Goal: Task Accomplishment & Management: Manage account settings

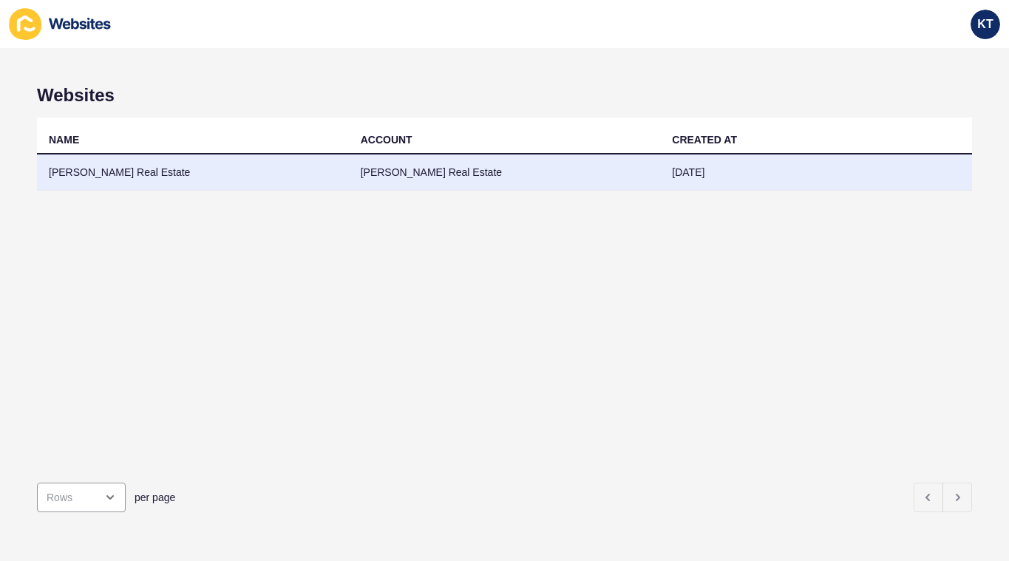
click at [118, 165] on td "[PERSON_NAME] Real Estate" at bounding box center [193, 173] width 312 height 36
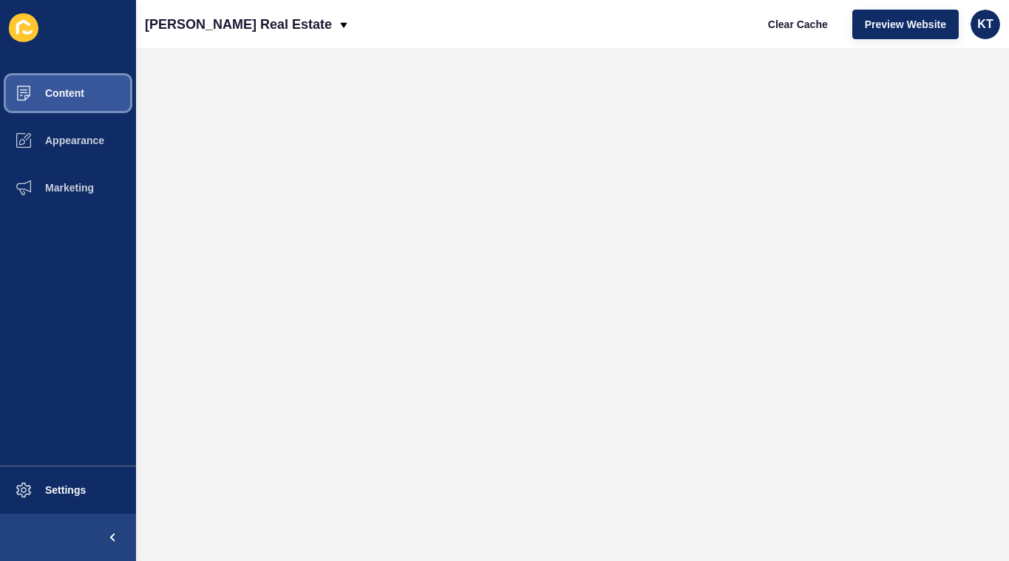
click at [74, 92] on span "Content" at bounding box center [41, 93] width 87 height 12
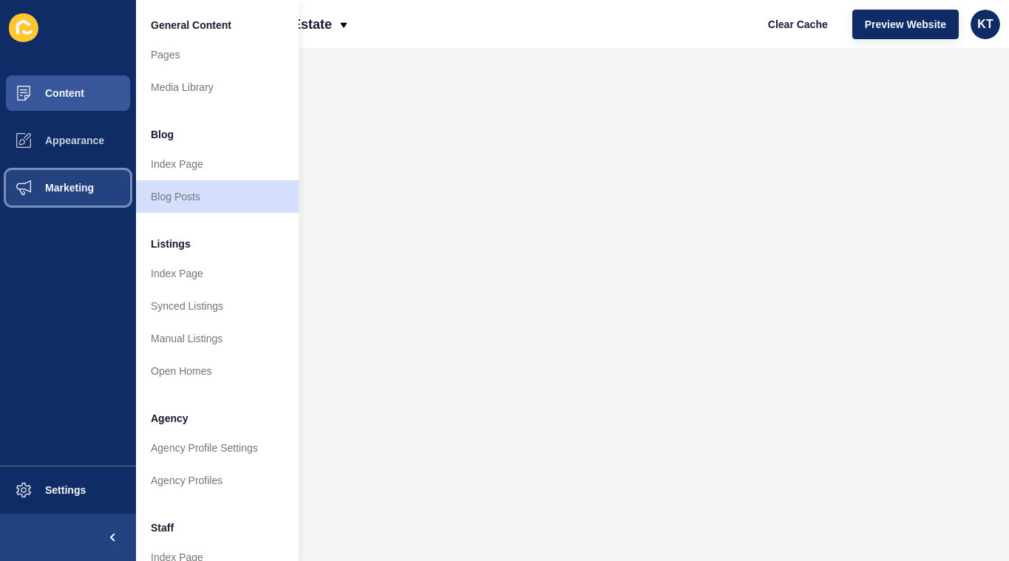
click at [82, 177] on button "Marketing" at bounding box center [68, 187] width 136 height 47
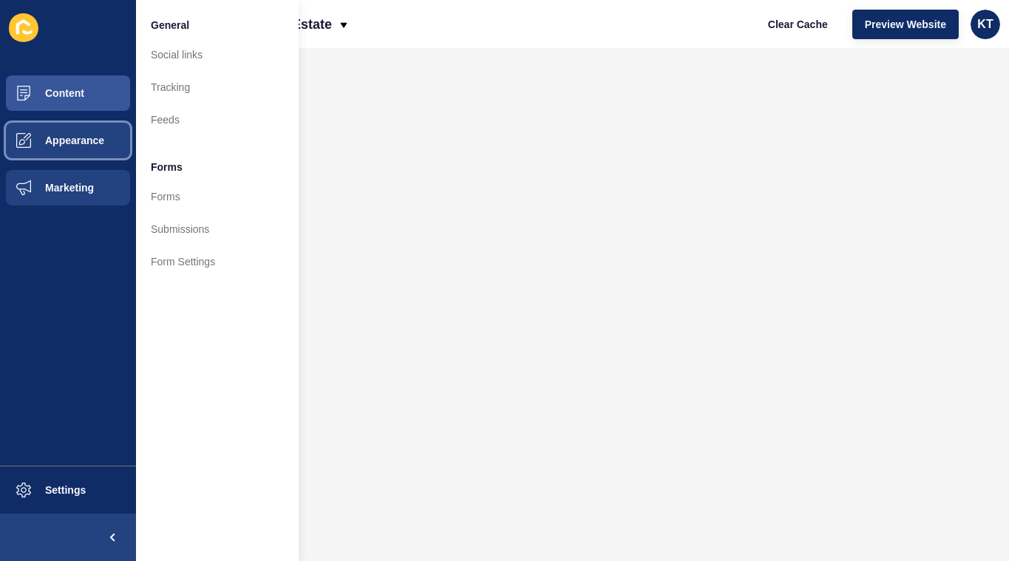
click at [86, 143] on span "Appearance" at bounding box center [51, 141] width 106 height 12
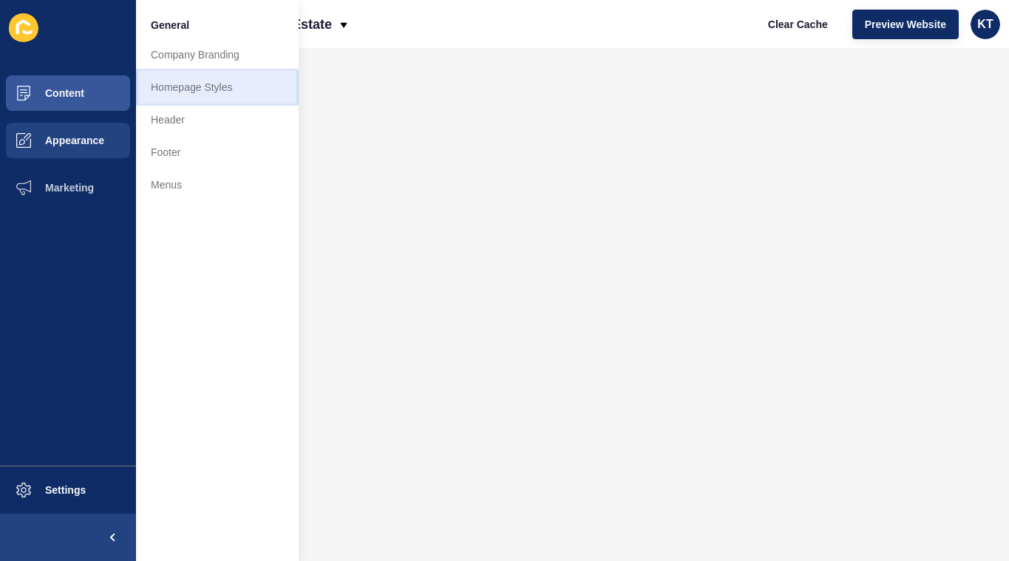
click at [175, 81] on link "Homepage Styles" at bounding box center [217, 87] width 163 height 33
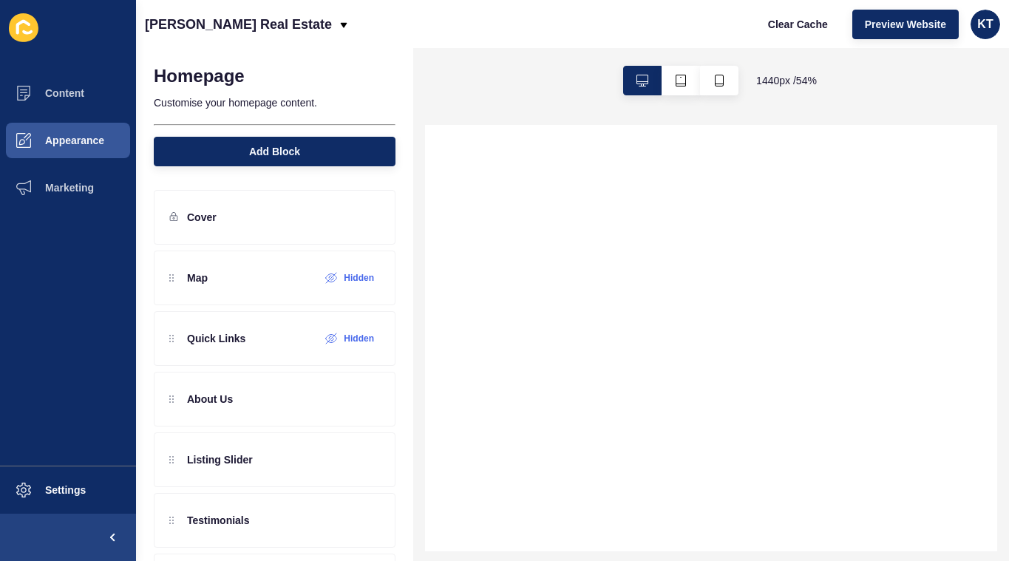
select select
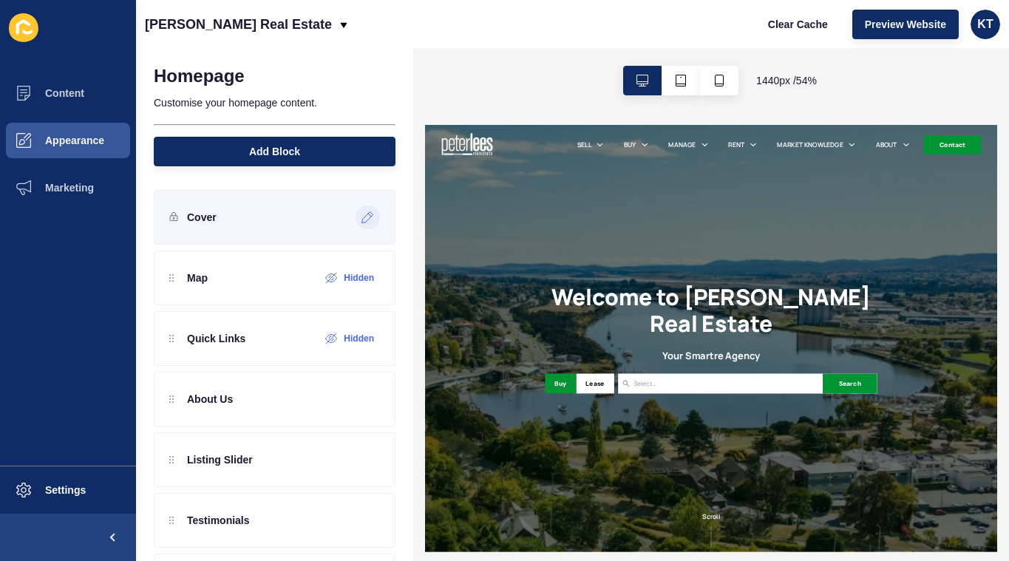
click at [369, 220] on icon at bounding box center [368, 217] width 13 height 12
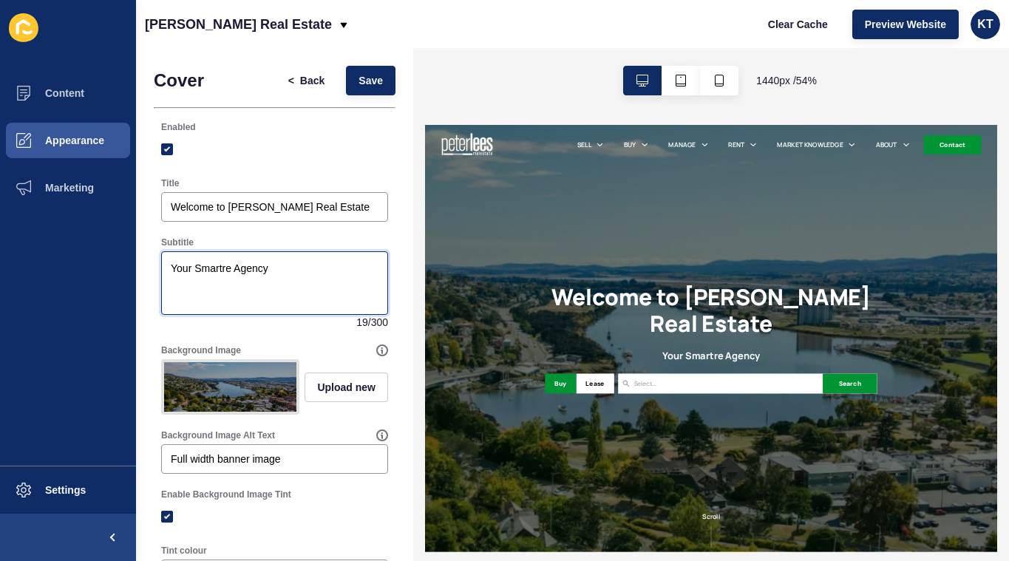
click at [180, 267] on textarea "Your Smartre Agency" at bounding box center [274, 283] width 223 height 59
type textarea "A Smartre Agency"
click at [364, 79] on span "Save" at bounding box center [371, 80] width 24 height 15
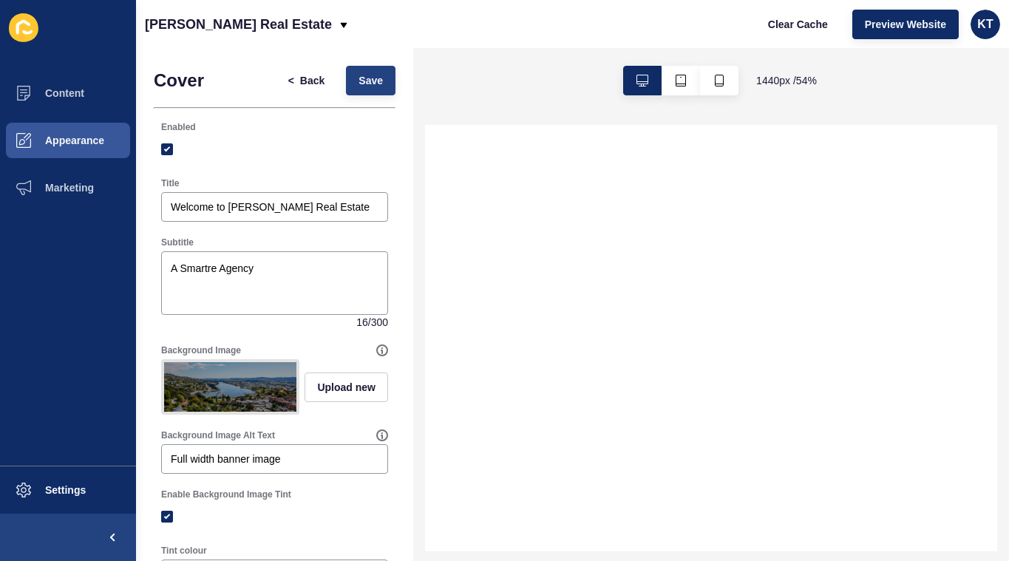
select select
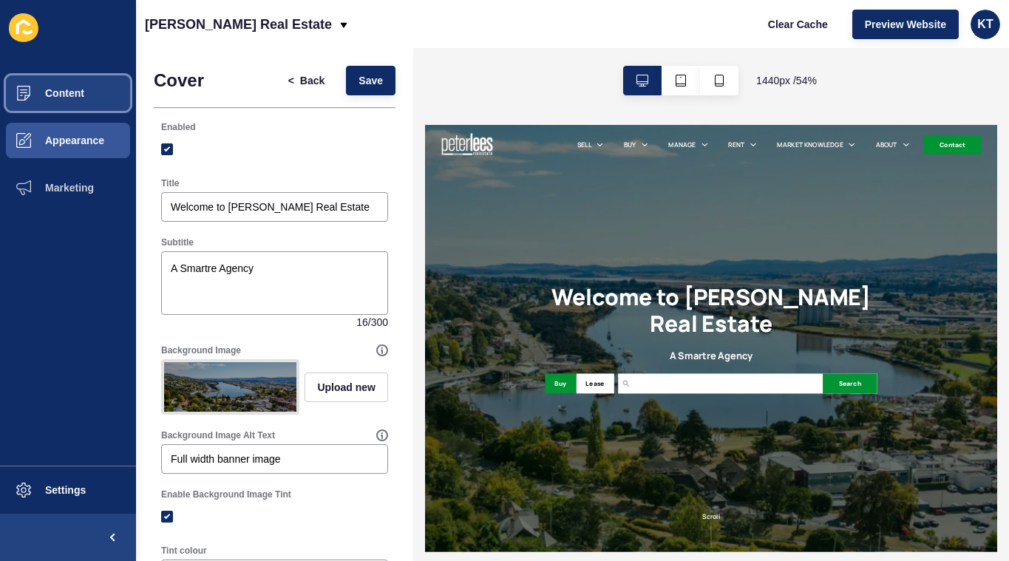
click at [78, 84] on button "Content" at bounding box center [68, 93] width 136 height 47
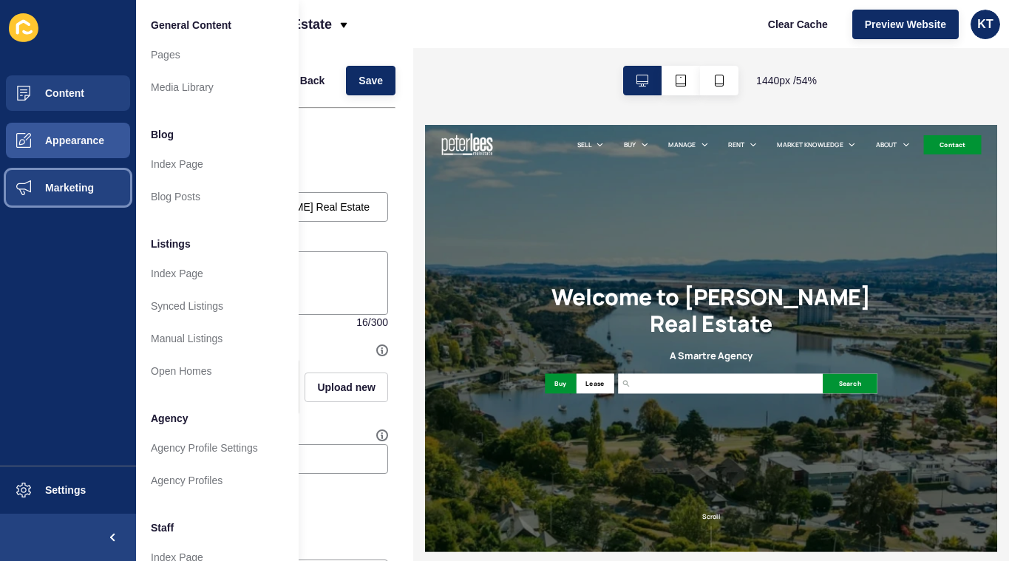
click at [60, 182] on span "Marketing" at bounding box center [46, 188] width 96 height 12
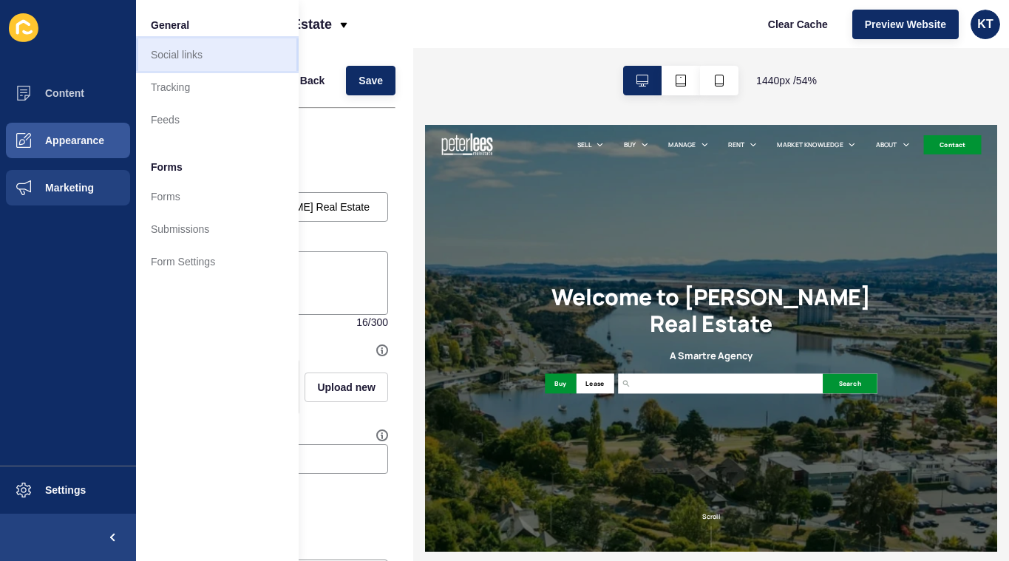
click at [196, 59] on link "Social links" at bounding box center [217, 54] width 163 height 33
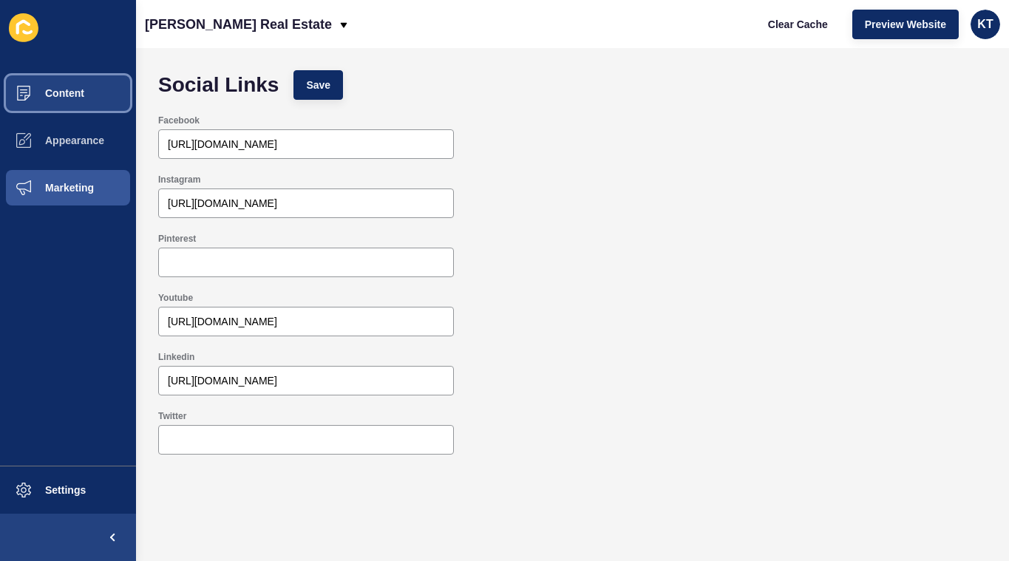
click at [78, 73] on button "Content" at bounding box center [68, 93] width 136 height 47
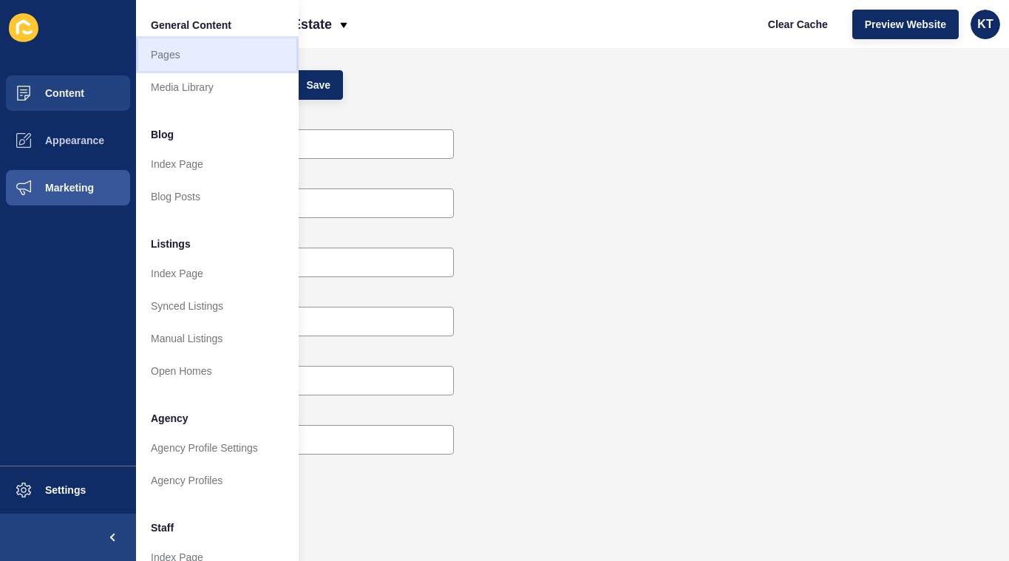
click at [172, 61] on link "Pages" at bounding box center [217, 54] width 163 height 33
